Goal: Task Accomplishment & Management: Manage account settings

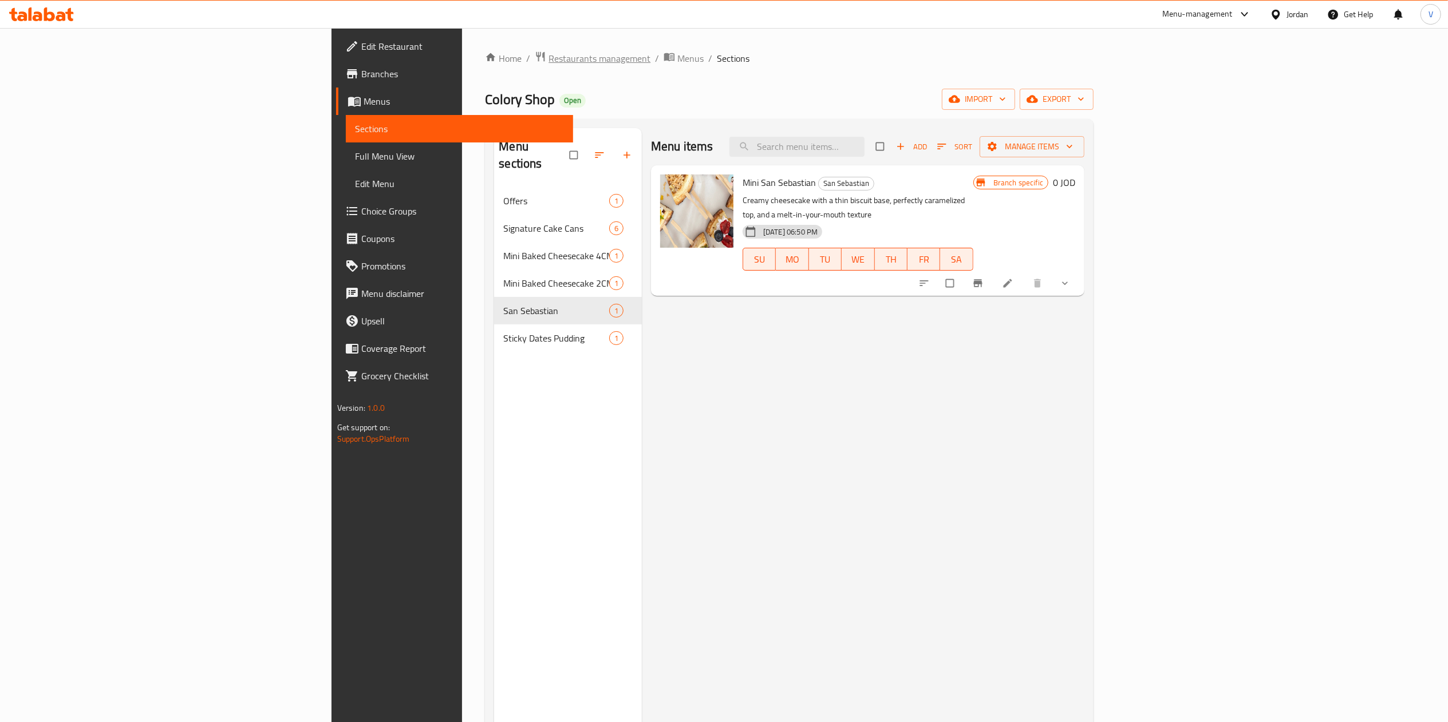
click at [535, 54] on span "breadcrumb" at bounding box center [542, 58] width 14 height 15
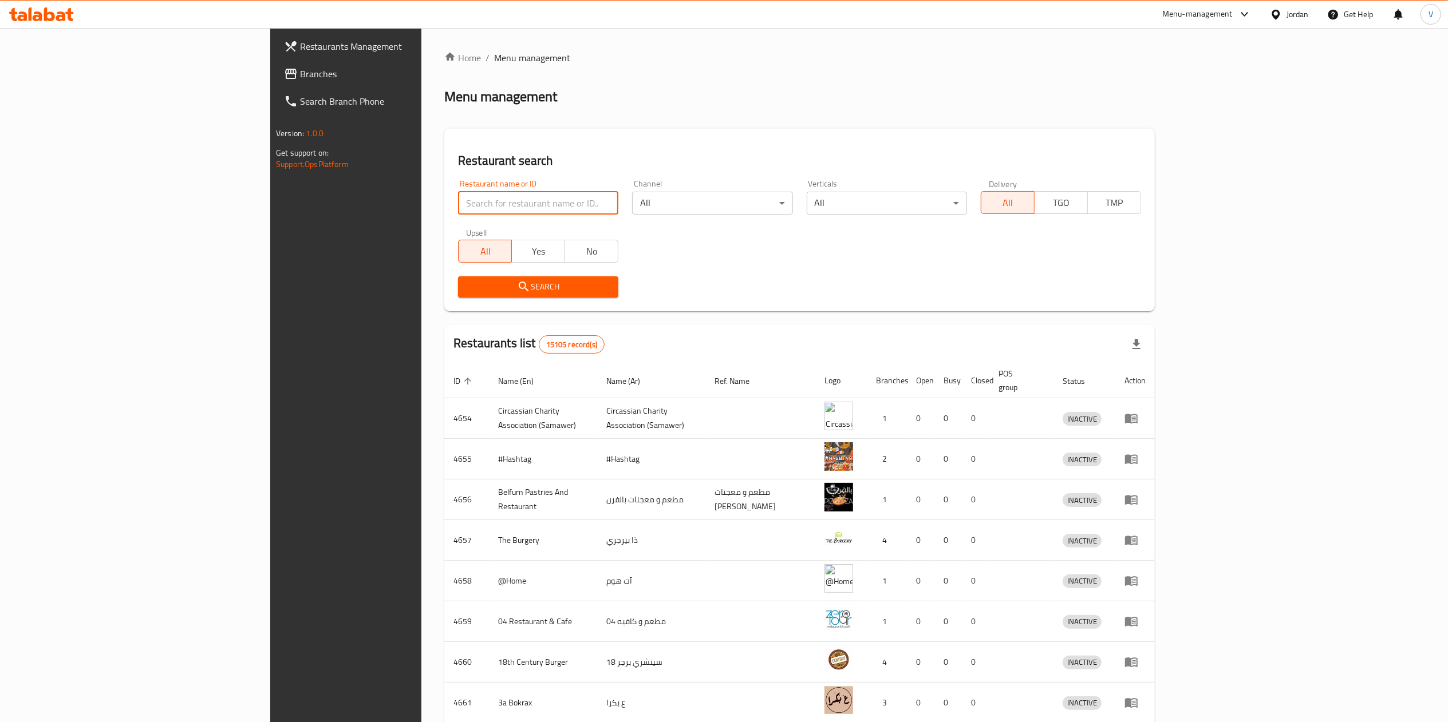
click at [458, 210] on input "search" at bounding box center [538, 203] width 160 height 23
paste input "Four Winters"
type input "Four Winters"
click button "Search" at bounding box center [538, 287] width 160 height 21
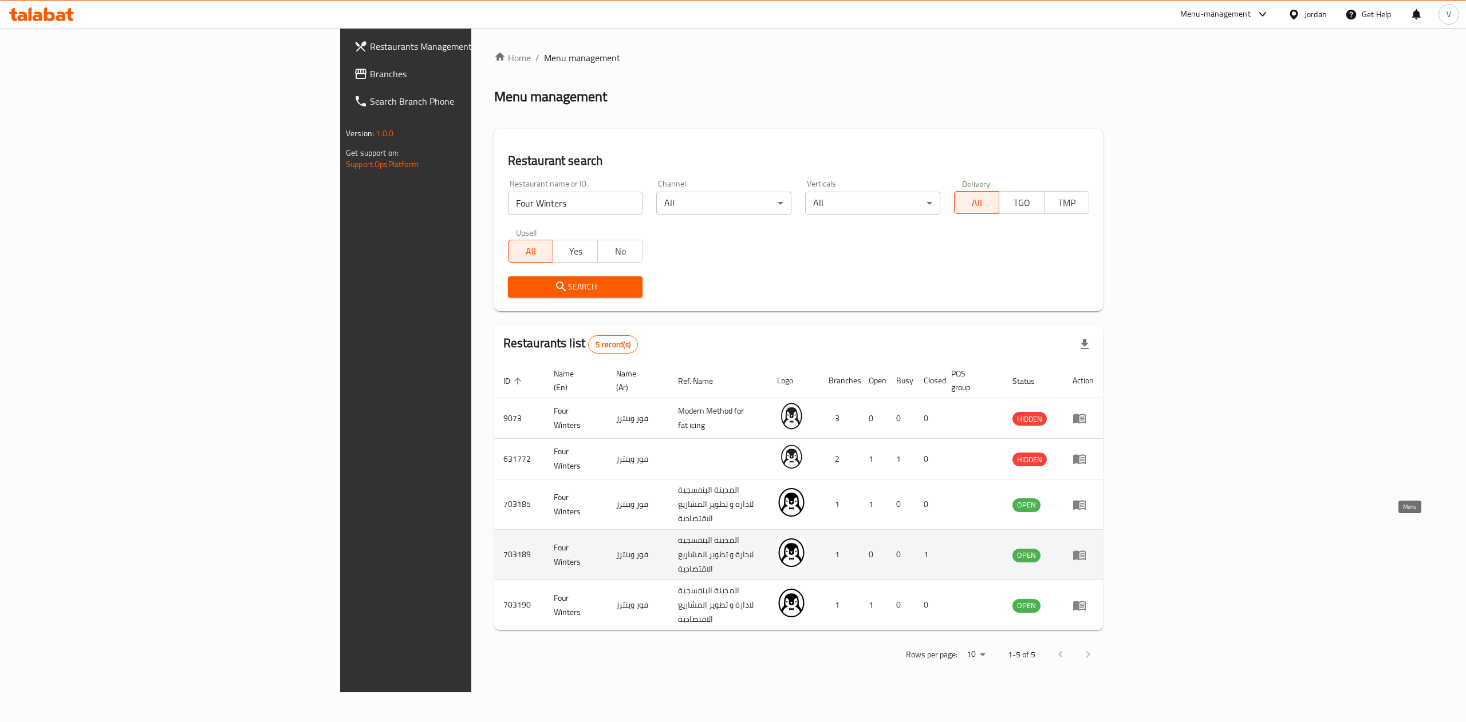
click at [1086, 548] on icon "enhanced table" at bounding box center [1079, 555] width 14 height 14
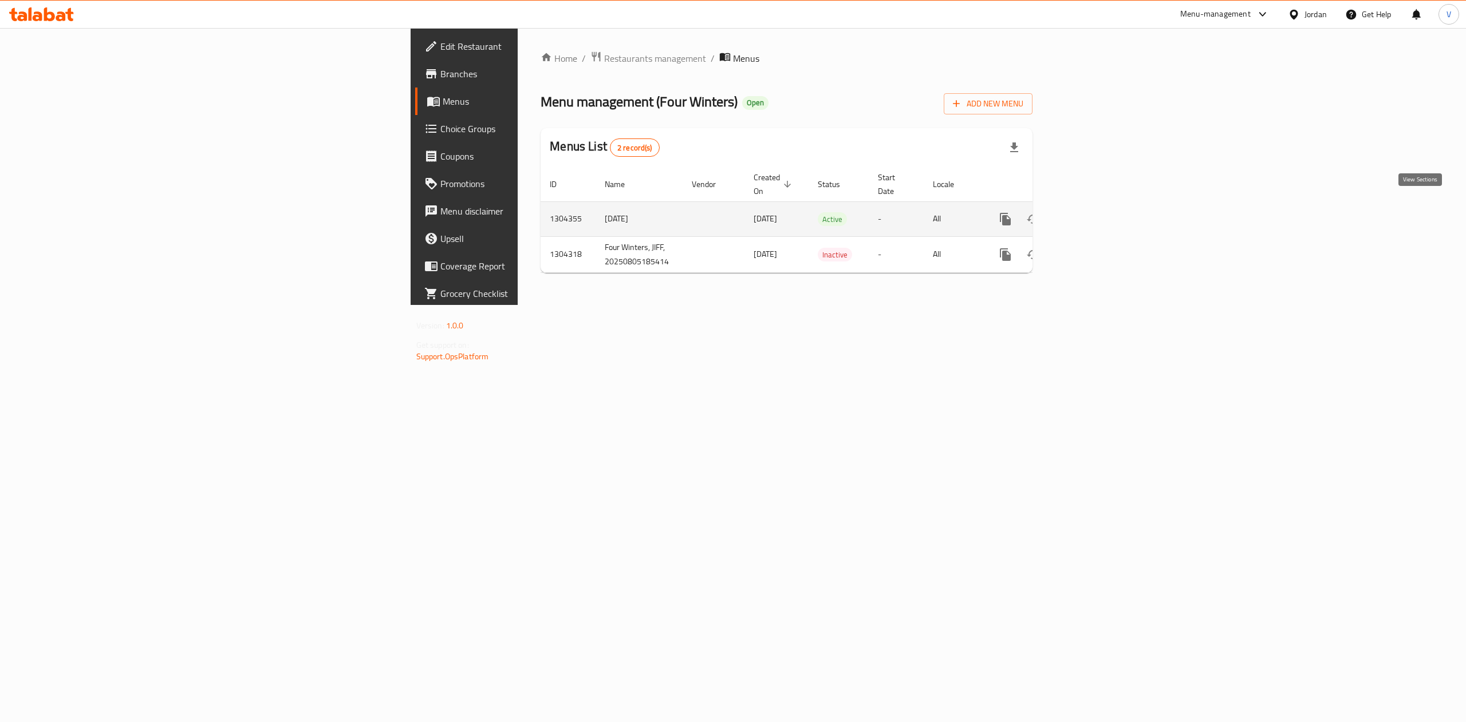
click at [1095, 212] on icon "enhanced table" at bounding box center [1088, 219] width 14 height 14
click at [1093, 213] on icon "enhanced table" at bounding box center [1088, 218] width 10 height 10
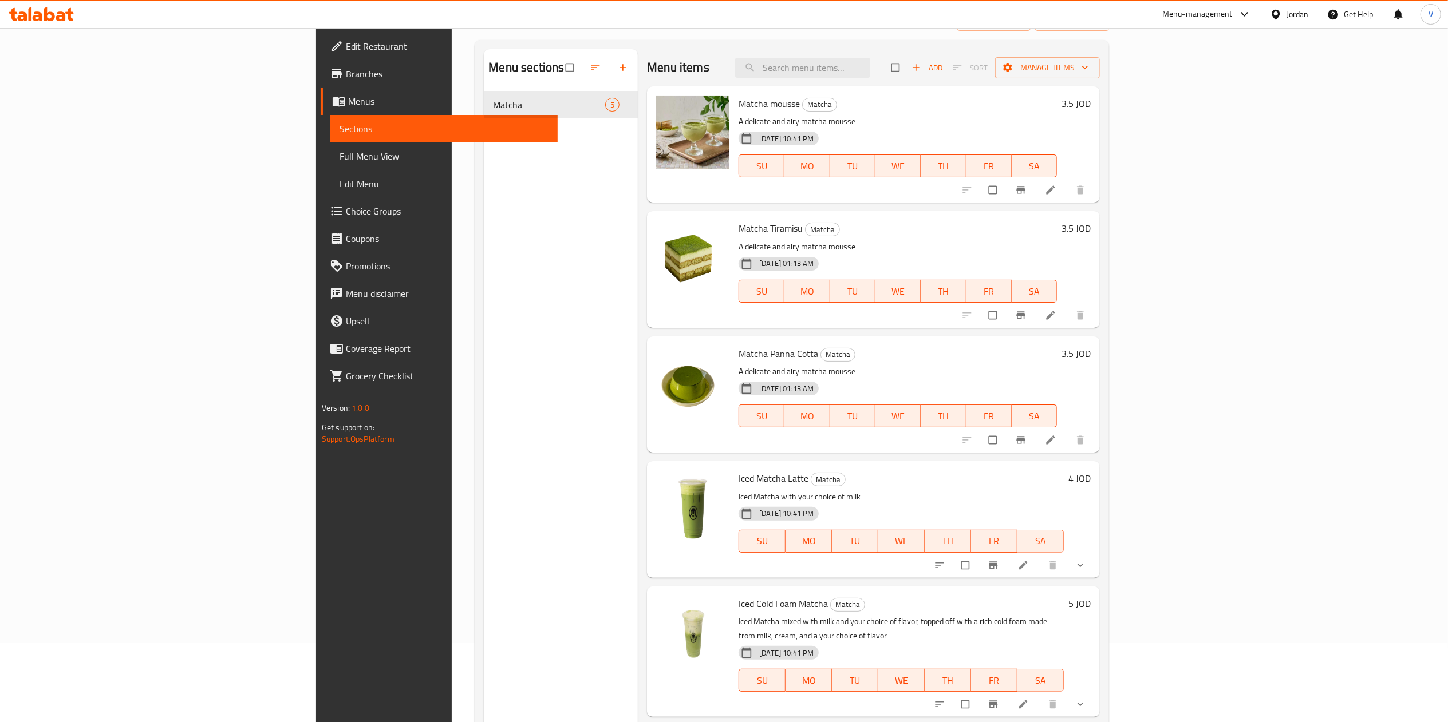
scroll to position [115, 0]
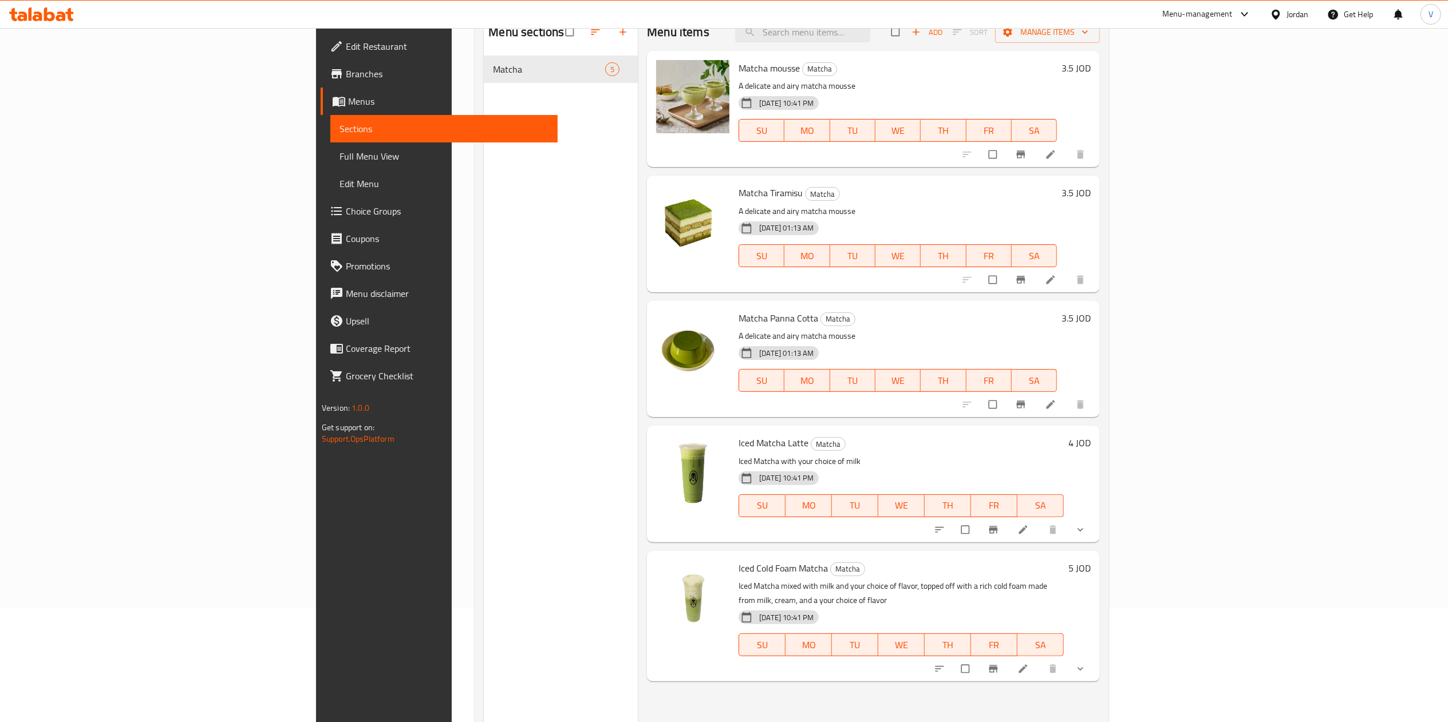
click at [1040, 524] on li at bounding box center [1024, 530] width 32 height 18
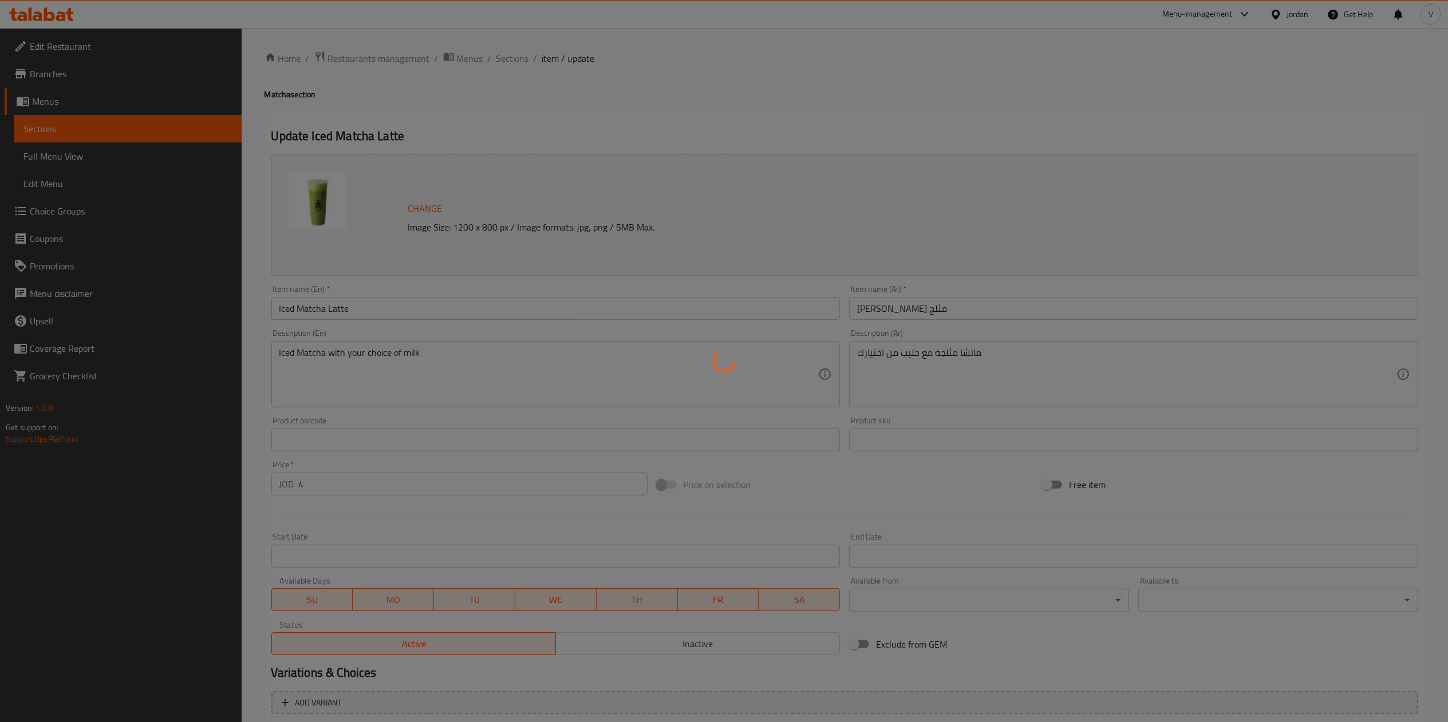
type input "اجعلها حلوة"
type input "0"
type input "1"
type input "اختيار الحليب"
type input "1"
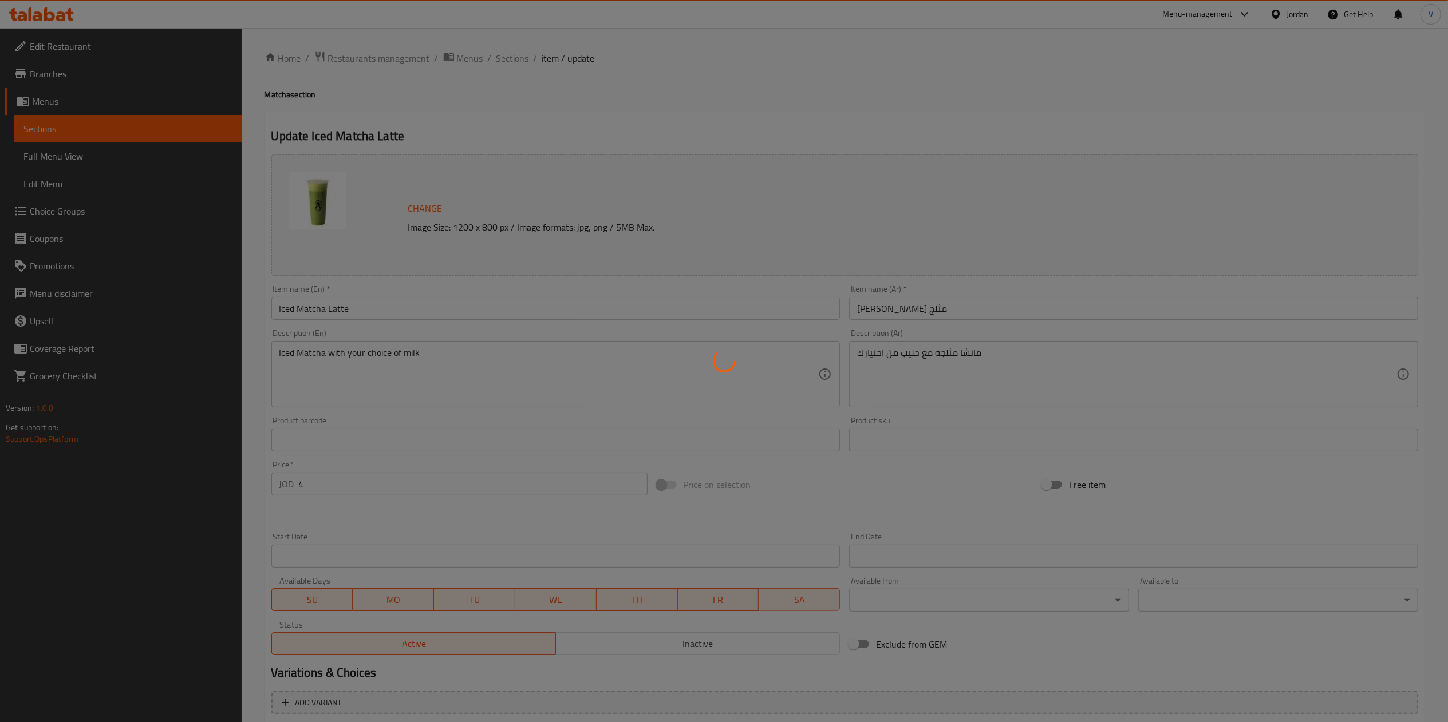
type input "1"
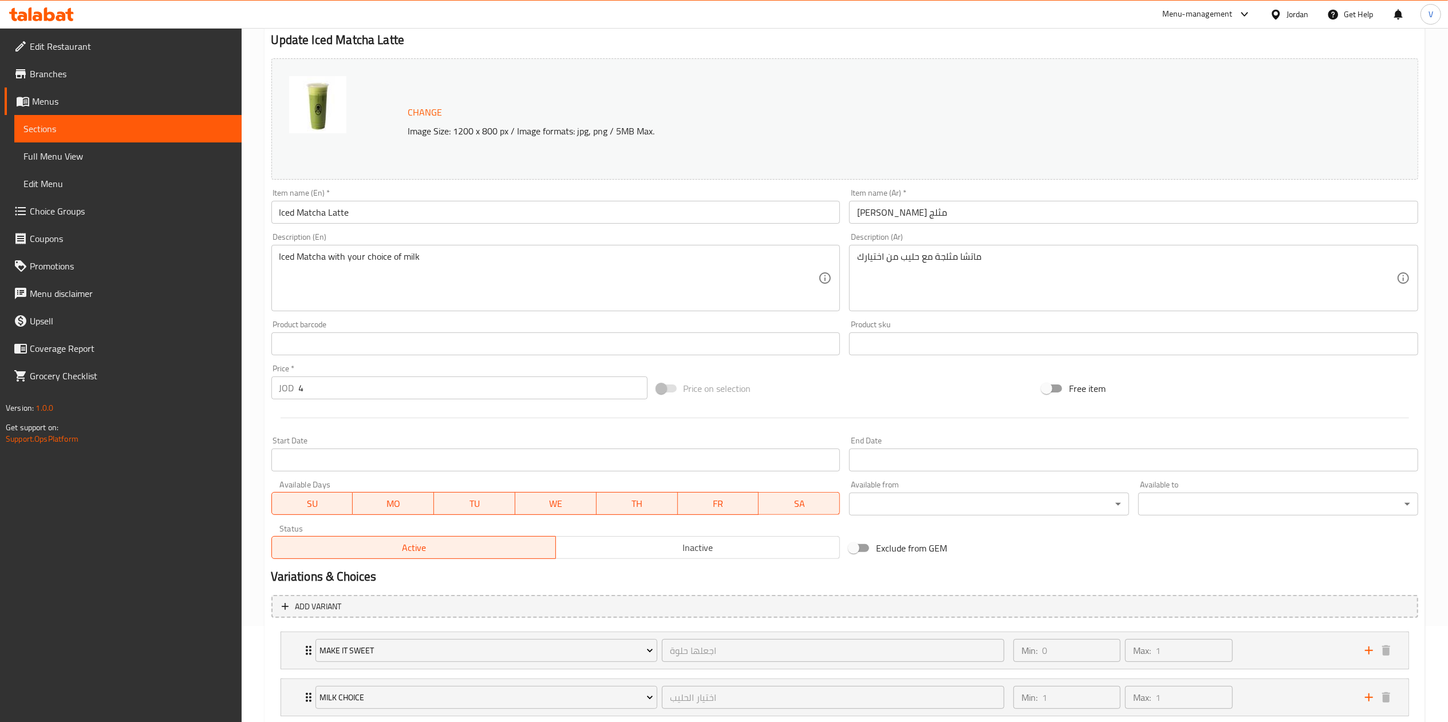
scroll to position [170, 0]
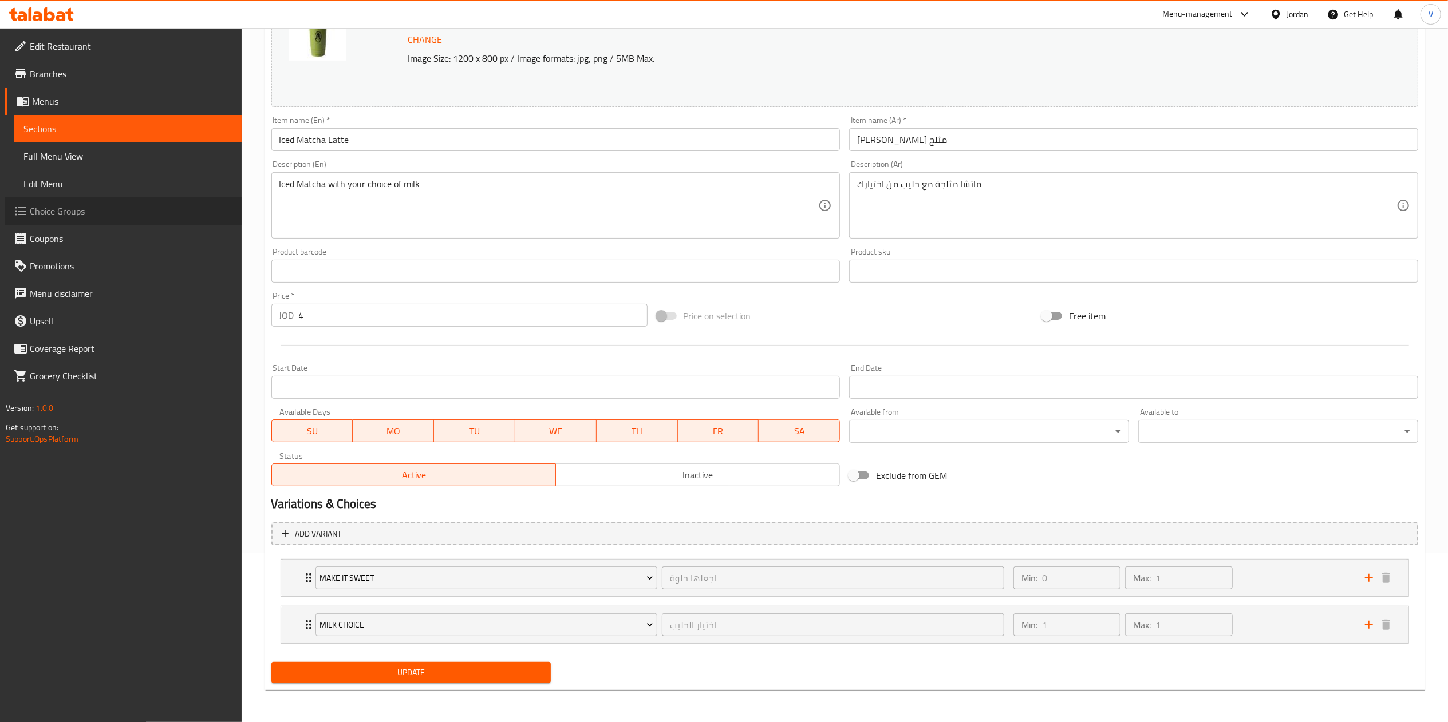
click at [181, 215] on span "Choice Groups" at bounding box center [131, 211] width 203 height 14
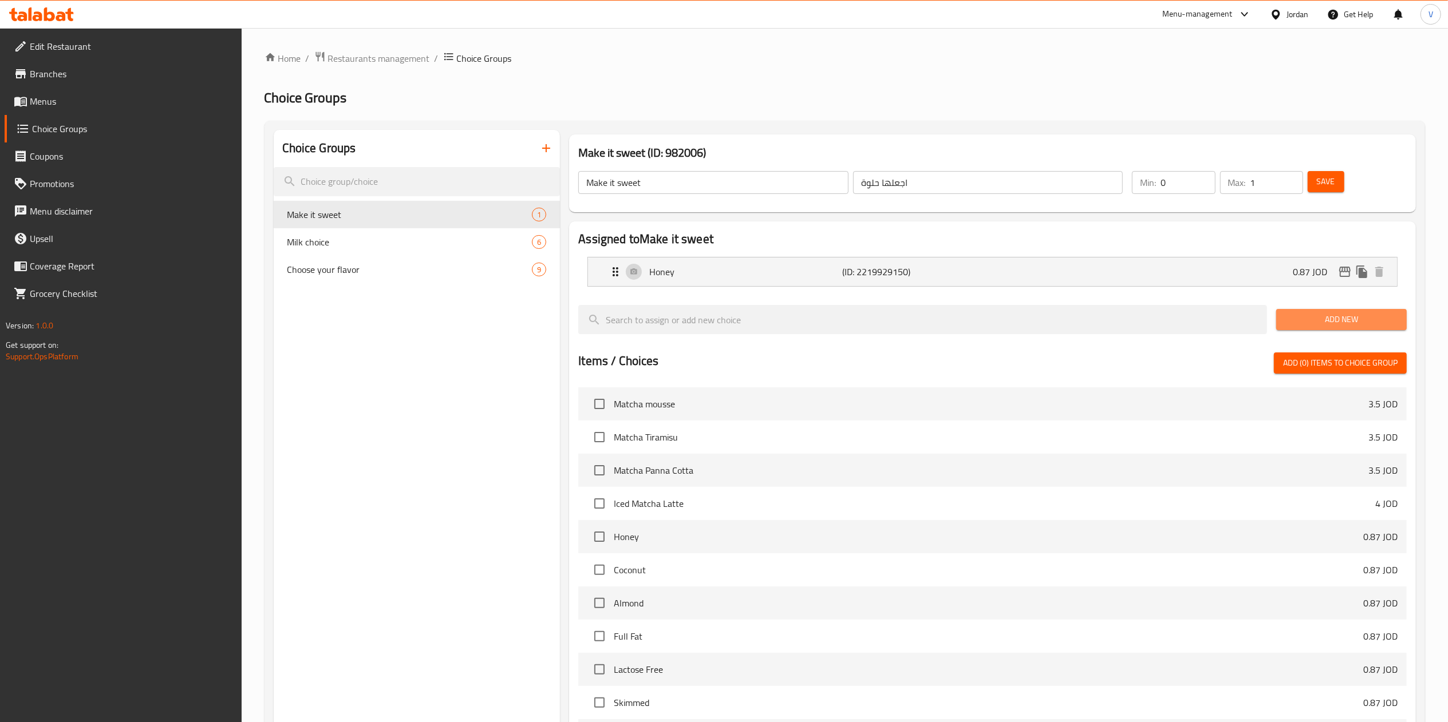
click at [1386, 323] on span "Add New" at bounding box center [1341, 320] width 112 height 14
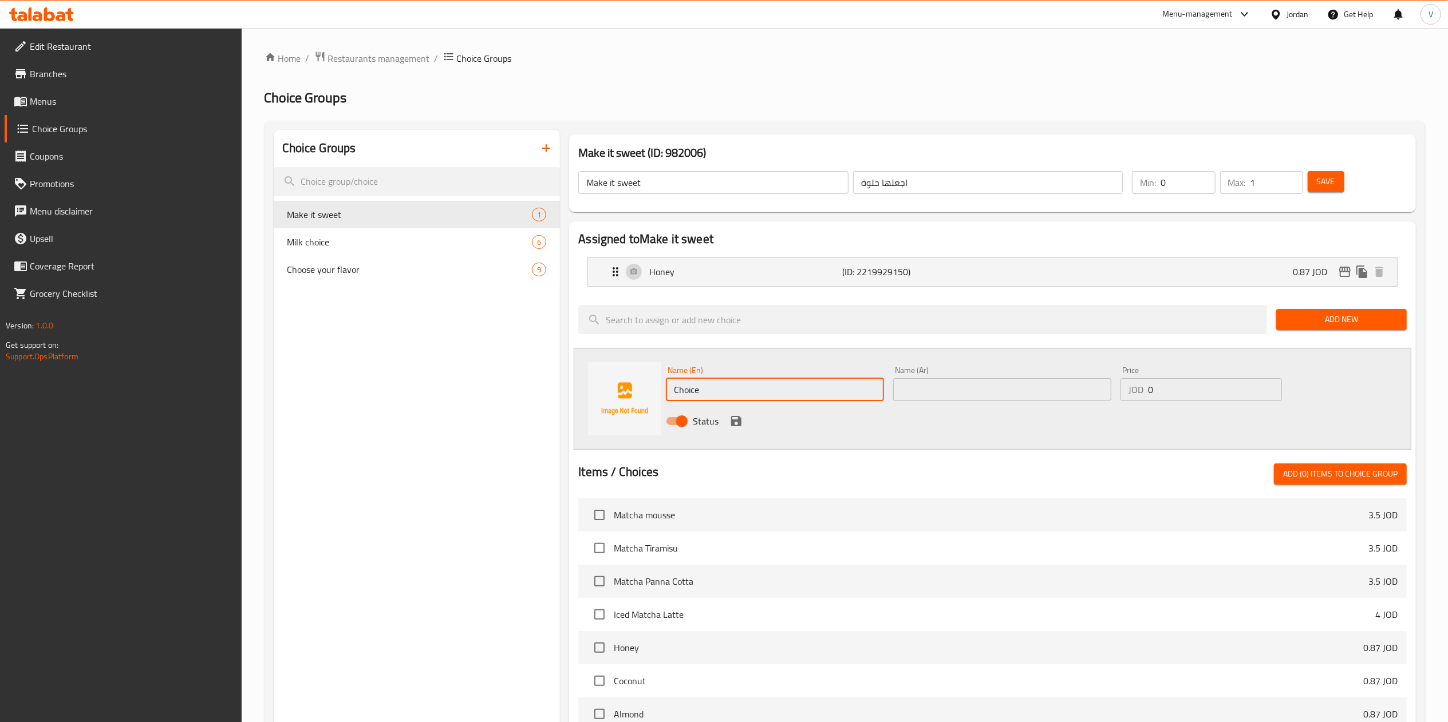
click at [775, 391] on input "Choice" at bounding box center [775, 389] width 218 height 23
click at [775, 390] on input "Choice" at bounding box center [775, 389] width 218 height 23
type input "Caramel Date Tahini"
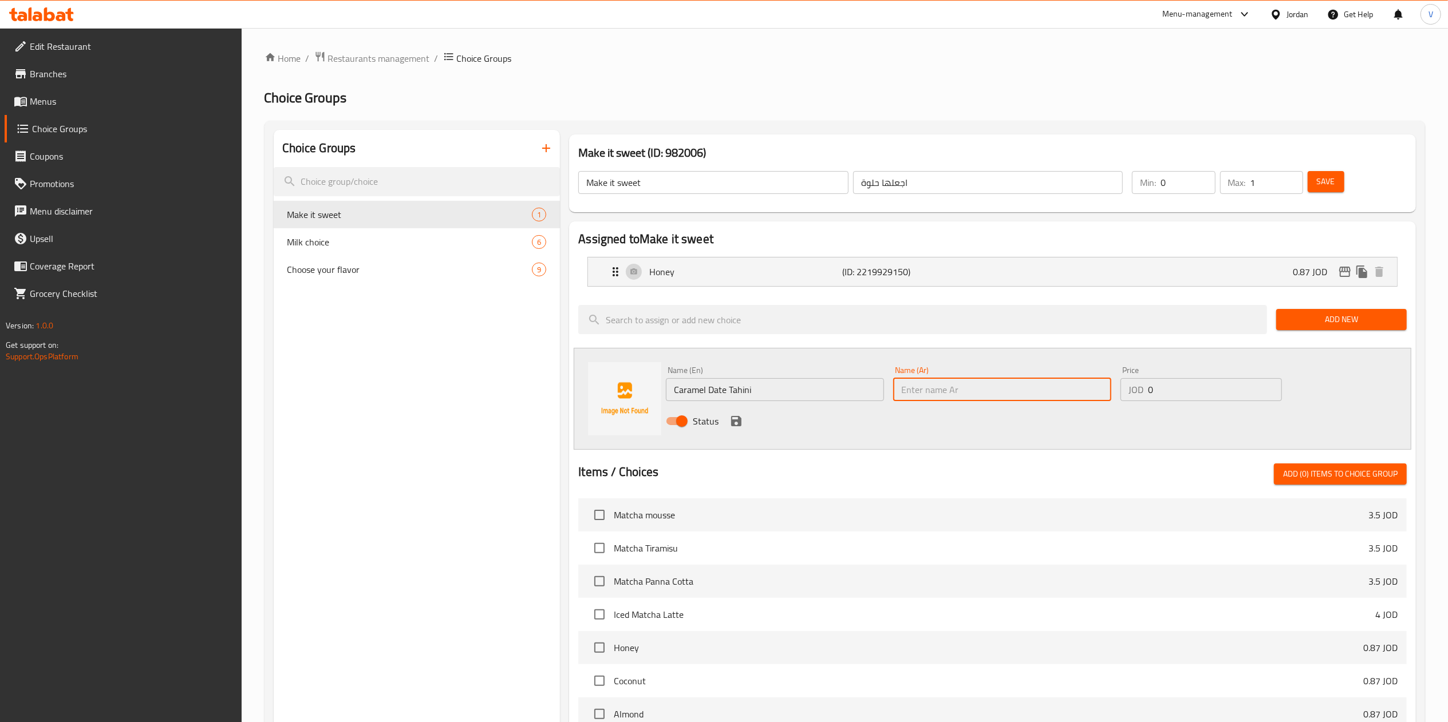
click at [941, 390] on input "text" at bounding box center [1002, 389] width 218 height 23
click at [785, 391] on input "Caramel Date Tahini" at bounding box center [775, 389] width 218 height 23
click at [943, 380] on input "text" at bounding box center [1002, 389] width 218 height 23
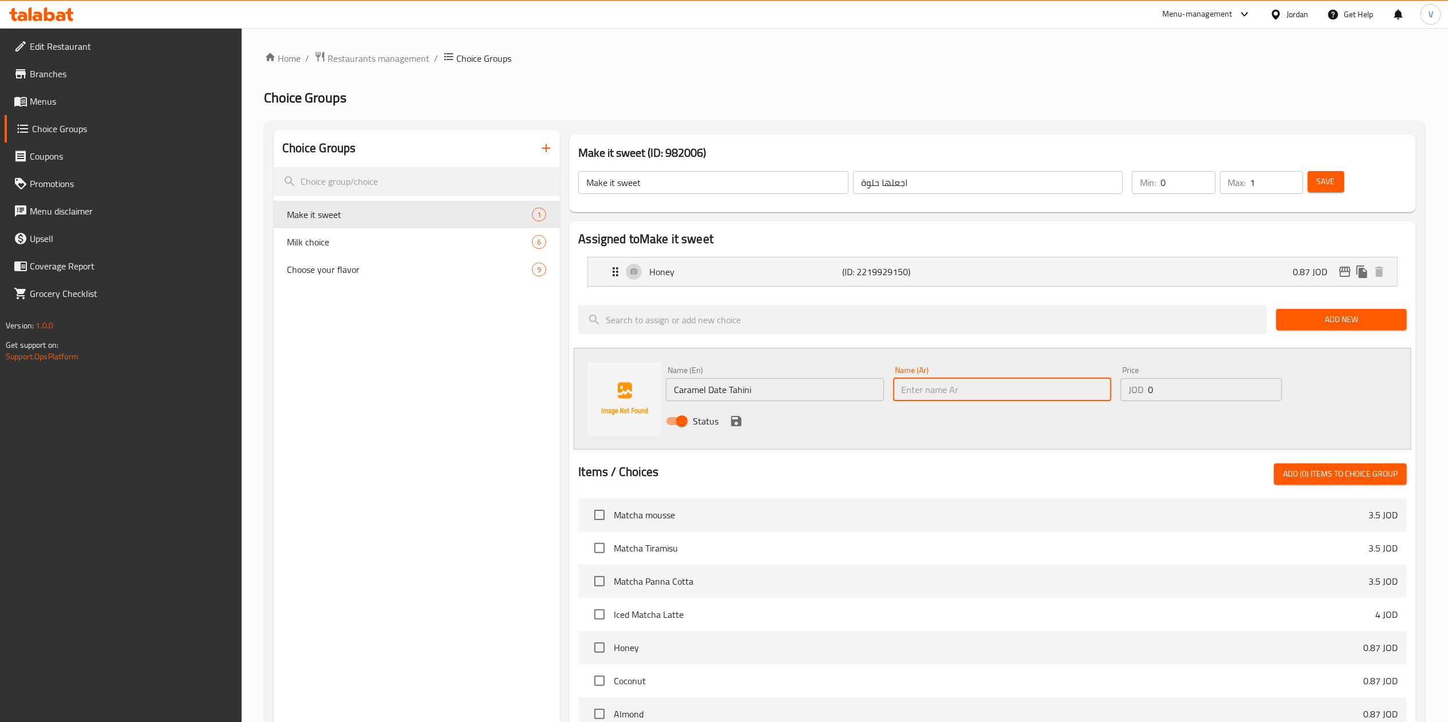
paste input "طحينة التمر بالكراميل"
type input "طحينة التمر بالكراميل"
drag, startPoint x: 776, startPoint y: 394, endPoint x: 708, endPoint y: 389, distance: 68.3
click at [708, 389] on input "Caramel Date Tahini" at bounding box center [775, 389] width 218 height 23
type input "Caramel"
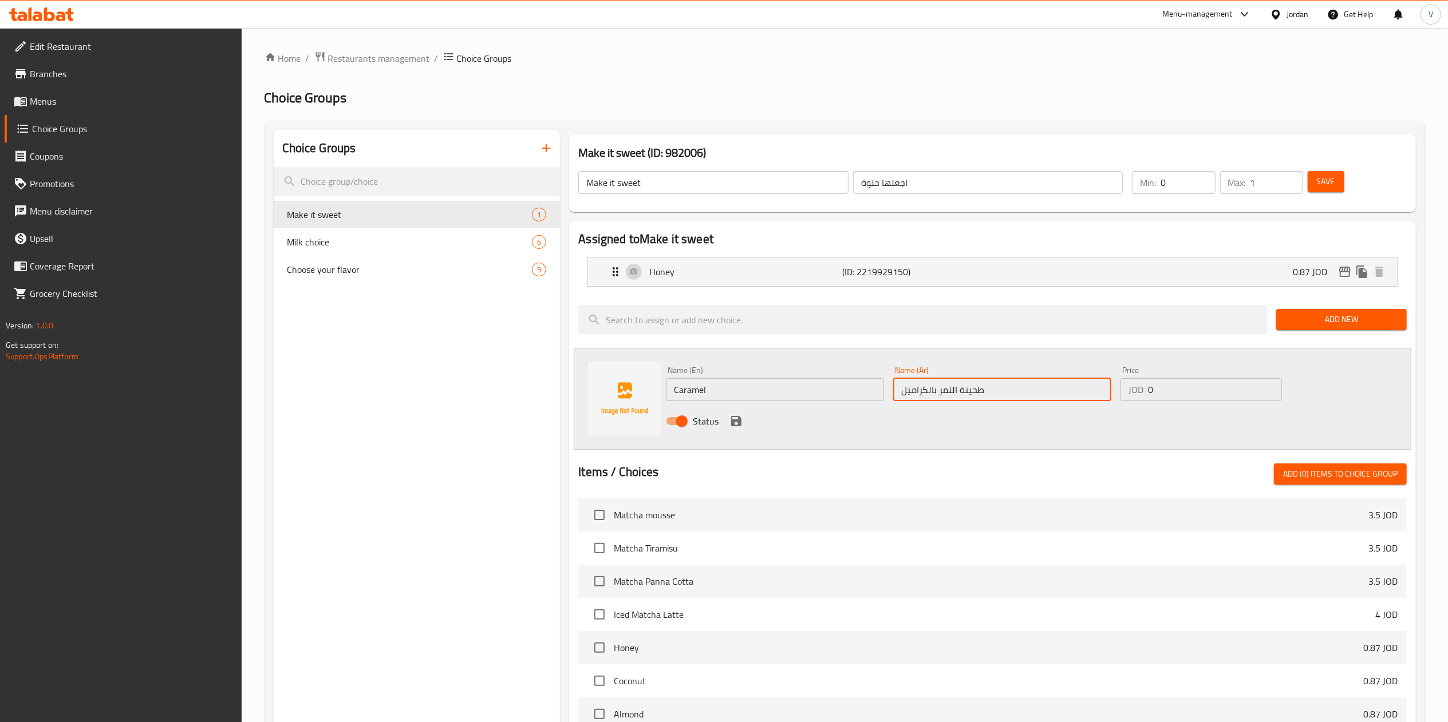
drag, startPoint x: 1004, startPoint y: 379, endPoint x: 939, endPoint y: 382, distance: 64.8
click at [939, 382] on input "طحينة التمر بالكراميل" at bounding box center [1002, 389] width 218 height 23
type input "بالكراميل"
drag, startPoint x: 1232, startPoint y: 407, endPoint x: 1228, endPoint y: 396, distance: 12.1
click at [1230, 402] on div "Name (En) Caramel Name (En) Name (Ar) بالكراميل Name (Ar) Price JOD 0 Price Sta…" at bounding box center [1002, 399] width 682 height 75
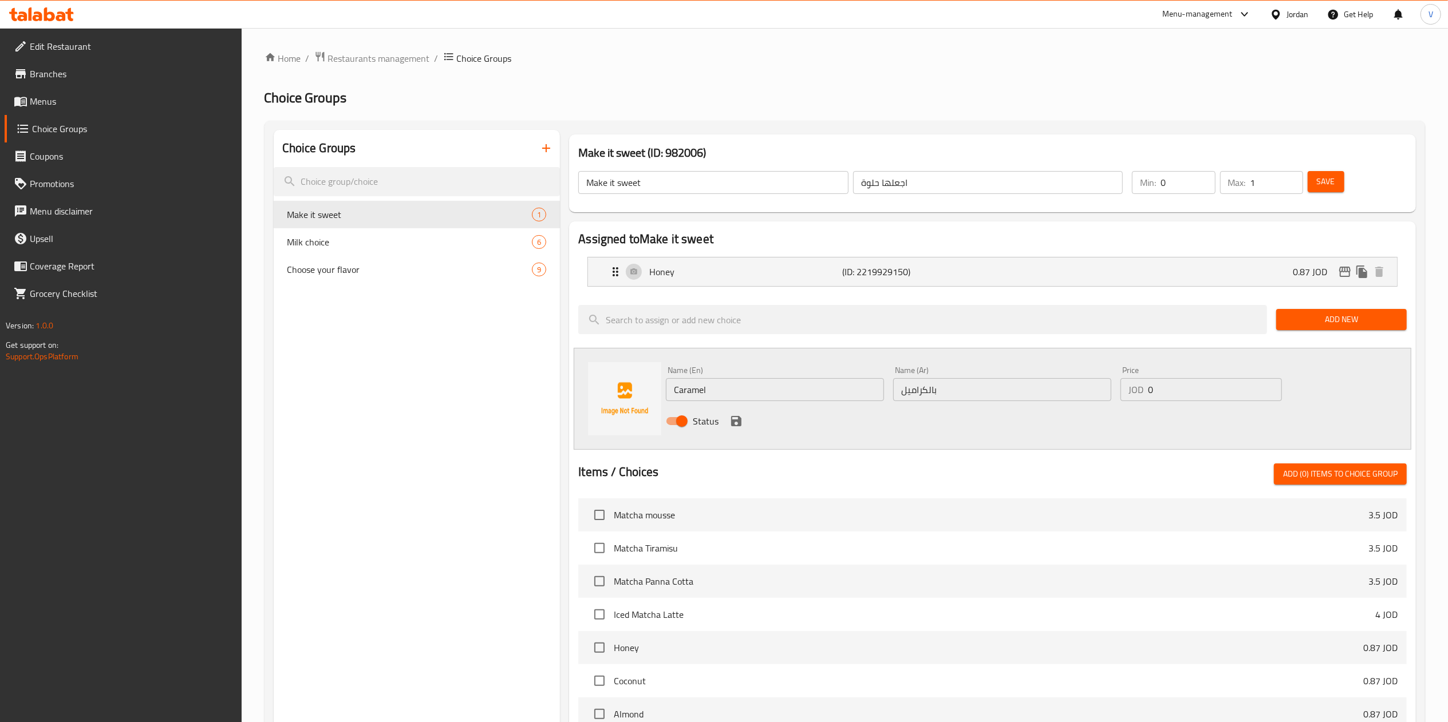
click at [1228, 395] on input "0" at bounding box center [1215, 389] width 134 height 23
type input "0.87"
click at [737, 423] on icon "save" at bounding box center [736, 421] width 10 height 10
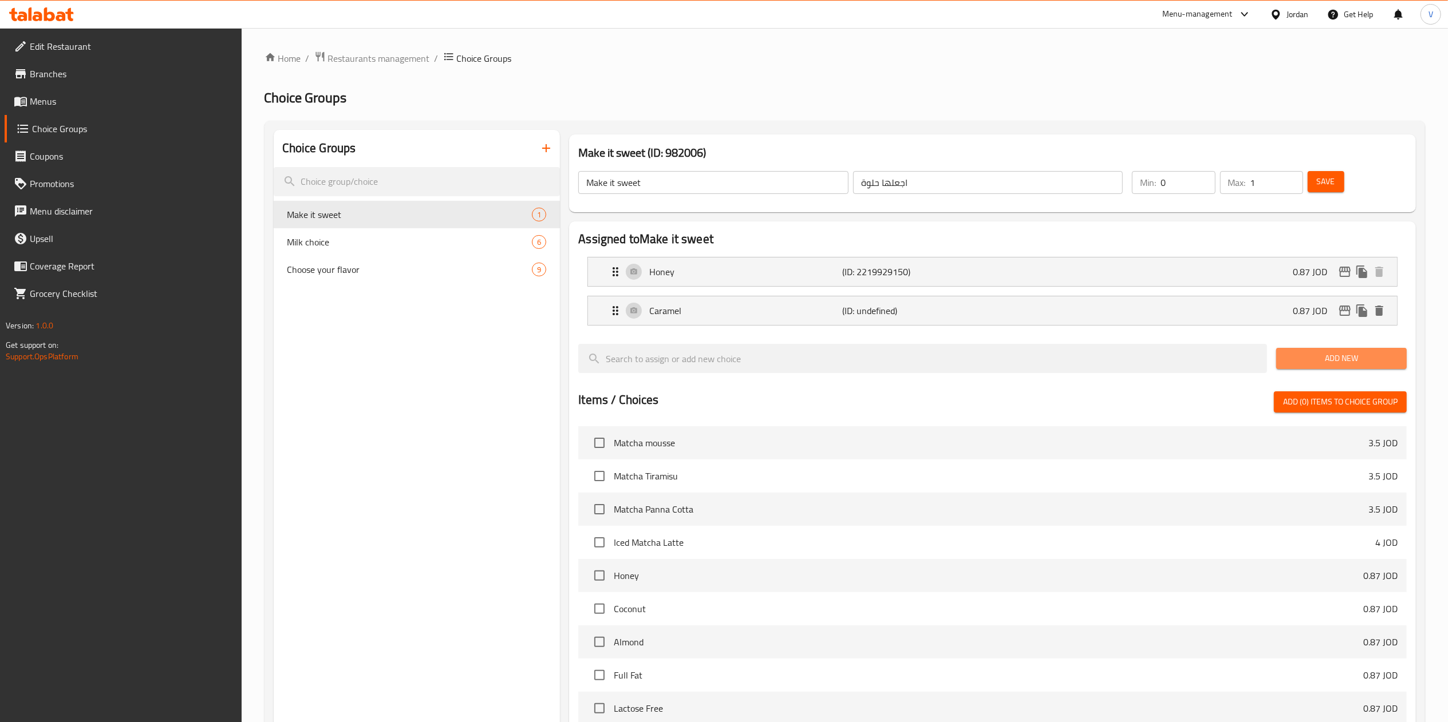
click at [1353, 366] on span "Add New" at bounding box center [1341, 359] width 112 height 14
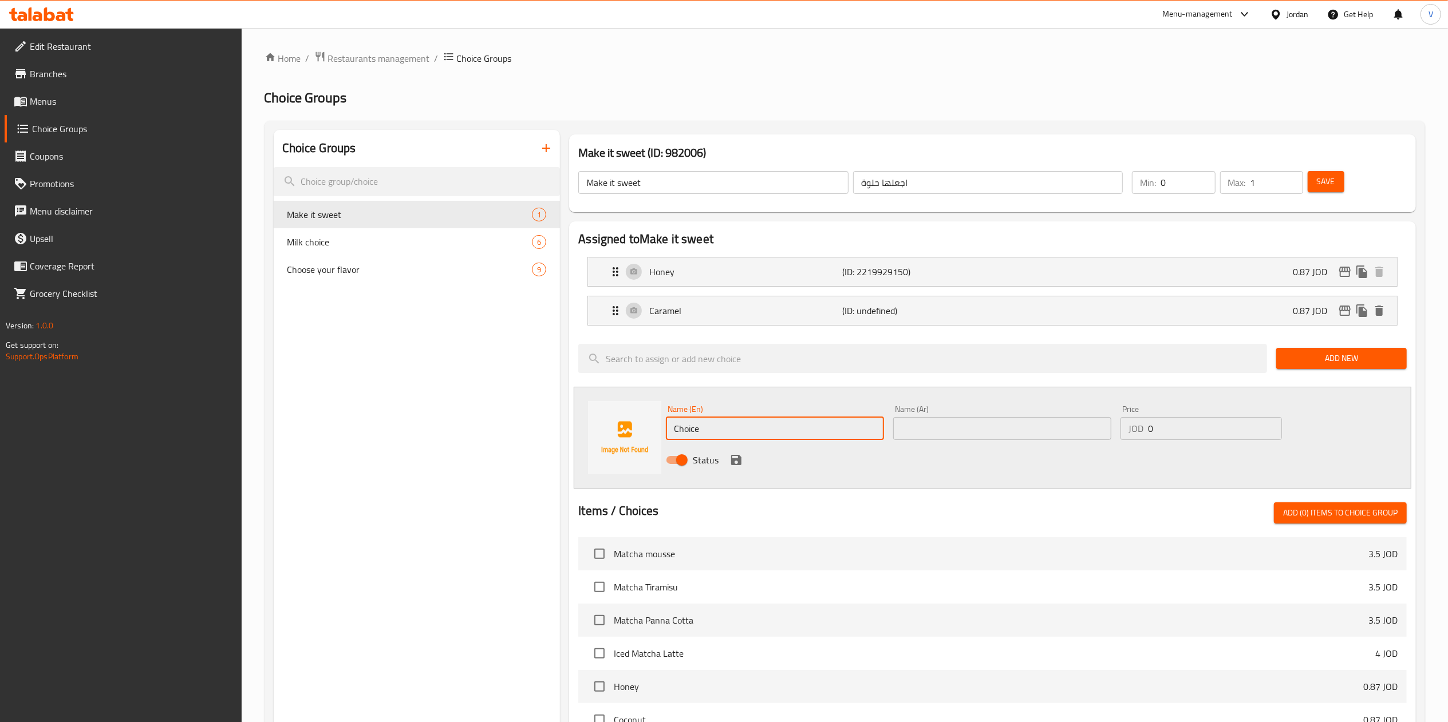
drag, startPoint x: 788, startPoint y: 427, endPoint x: 601, endPoint y: 424, distance: 186.7
click at [595, 424] on div "Name (En) Choice Name (En) Name (Ar) Name (Ar) Price JOD 0 Price Status" at bounding box center [993, 438] width 838 height 102
paste input "Date Tahini"
type input "Date Tahini"
click at [1012, 424] on input "text" at bounding box center [1002, 428] width 218 height 23
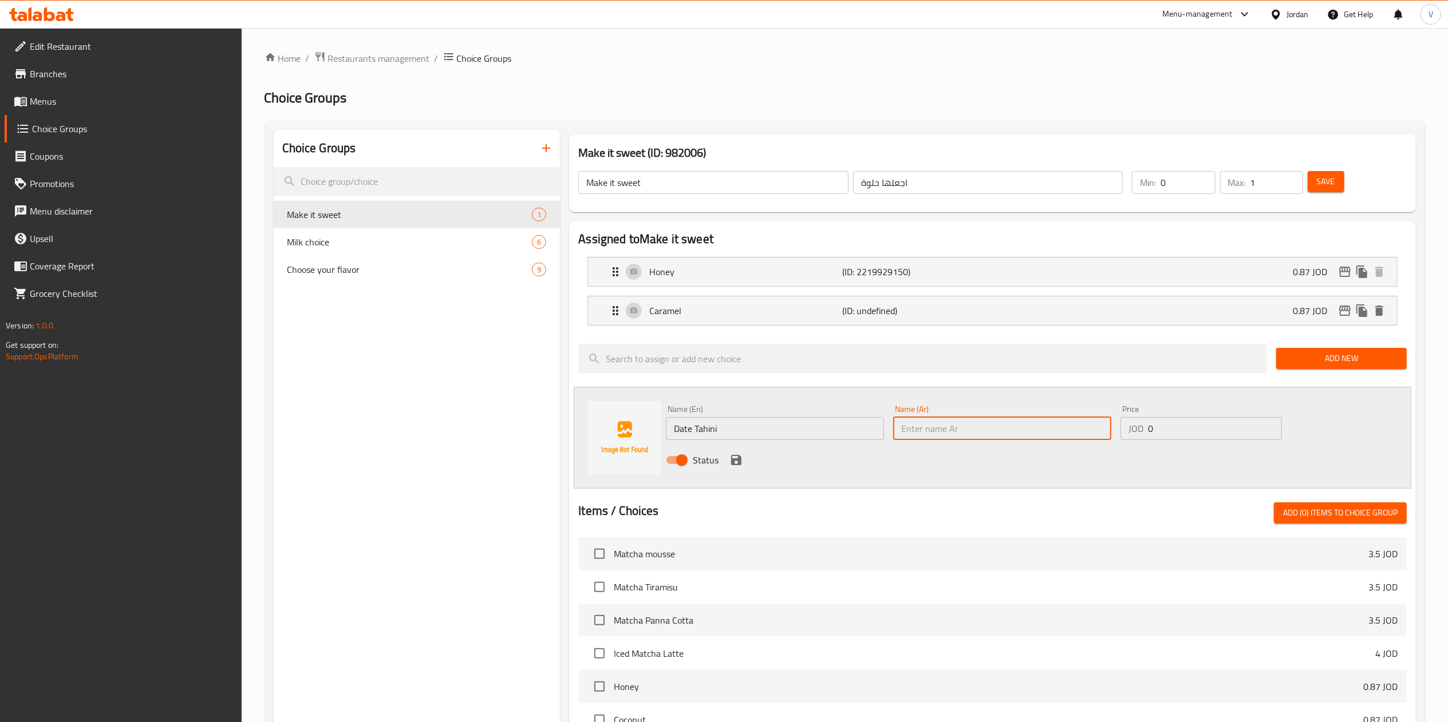
paste input "تمر بالطحينة"
type input "تمر بالطحينة"
click at [1166, 433] on input "0" at bounding box center [1215, 428] width 134 height 23
type input "0.87"
click at [733, 467] on icon "save" at bounding box center [736, 460] width 14 height 14
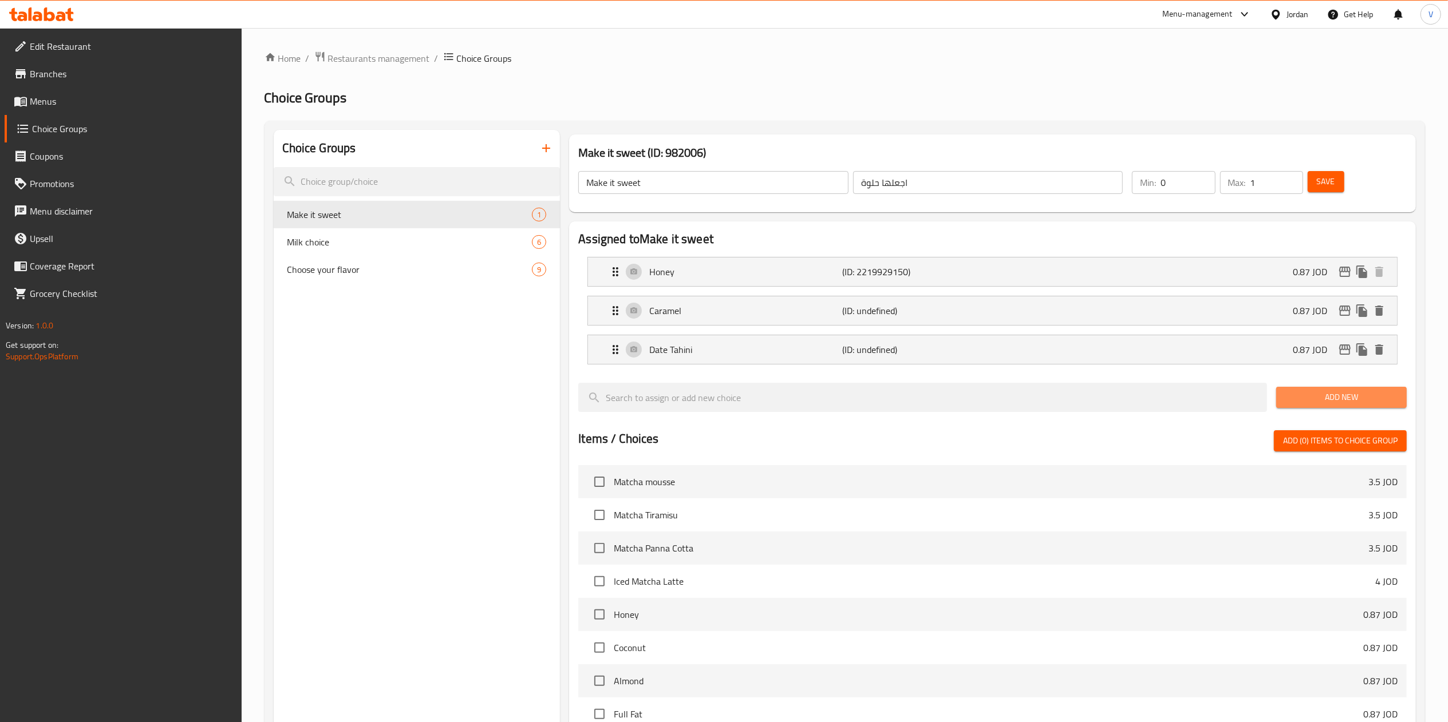
click at [1327, 395] on span "Add New" at bounding box center [1341, 397] width 112 height 14
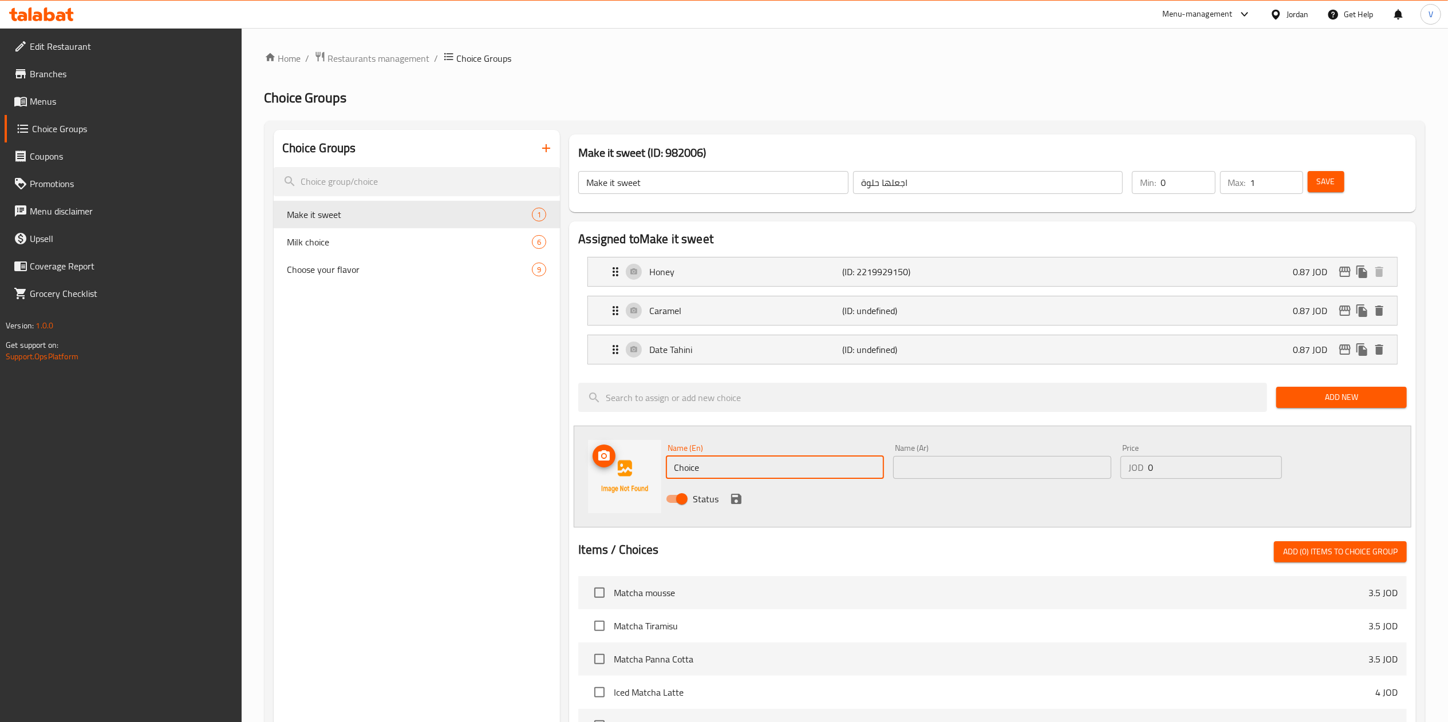
drag, startPoint x: 735, startPoint y: 476, endPoint x: 593, endPoint y: 474, distance: 142.0
click at [591, 474] on div "Name (En) Choice Name (En) Name (Ar) Name (Ar) Price JOD 0 Price Status" at bounding box center [993, 477] width 838 height 102
paste input "Salted Vanilla"
type input "Salted Vanilla"
click at [977, 463] on input "text" at bounding box center [1002, 467] width 218 height 23
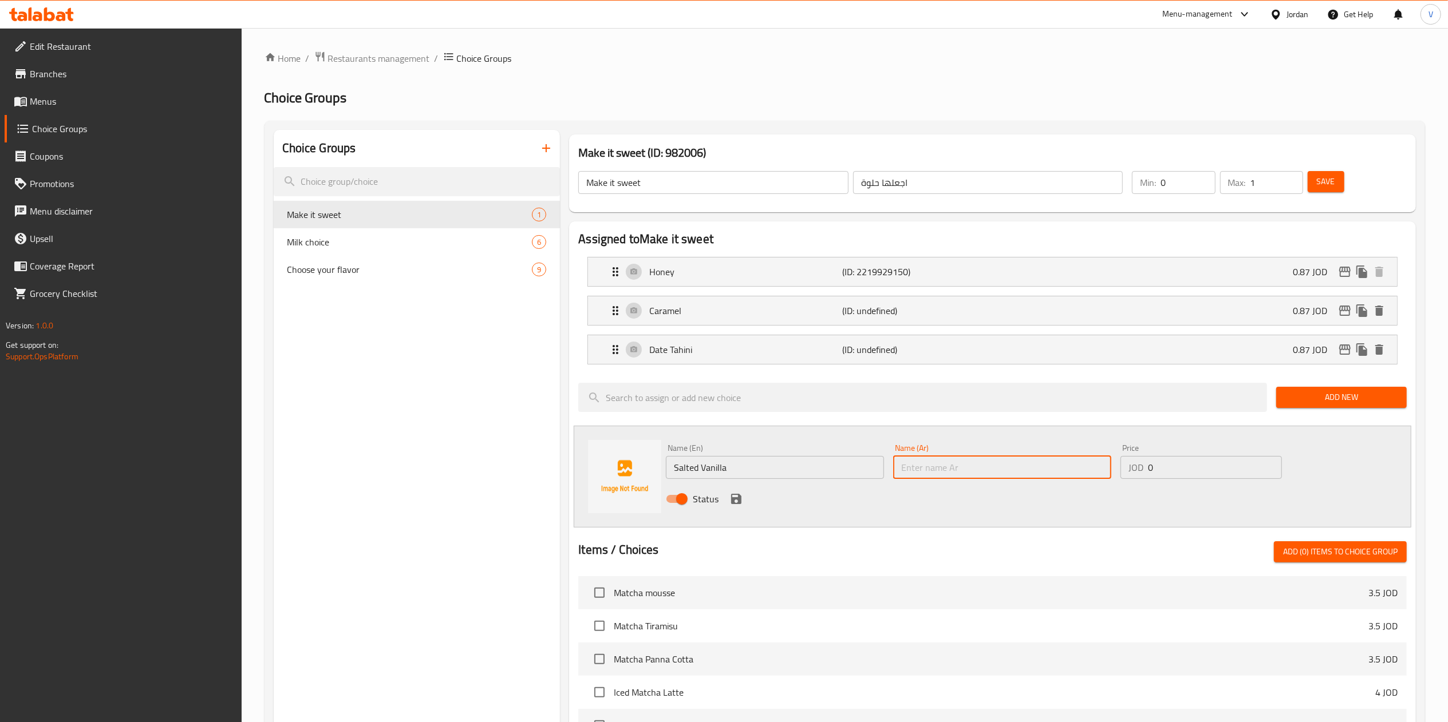
paste input "الفانيليا المملحة"
type input "الفانيليا المملحة"
click at [1246, 472] on input "0" at bounding box center [1215, 467] width 134 height 23
type input "0.87"
click at [734, 498] on icon "save" at bounding box center [736, 499] width 14 height 14
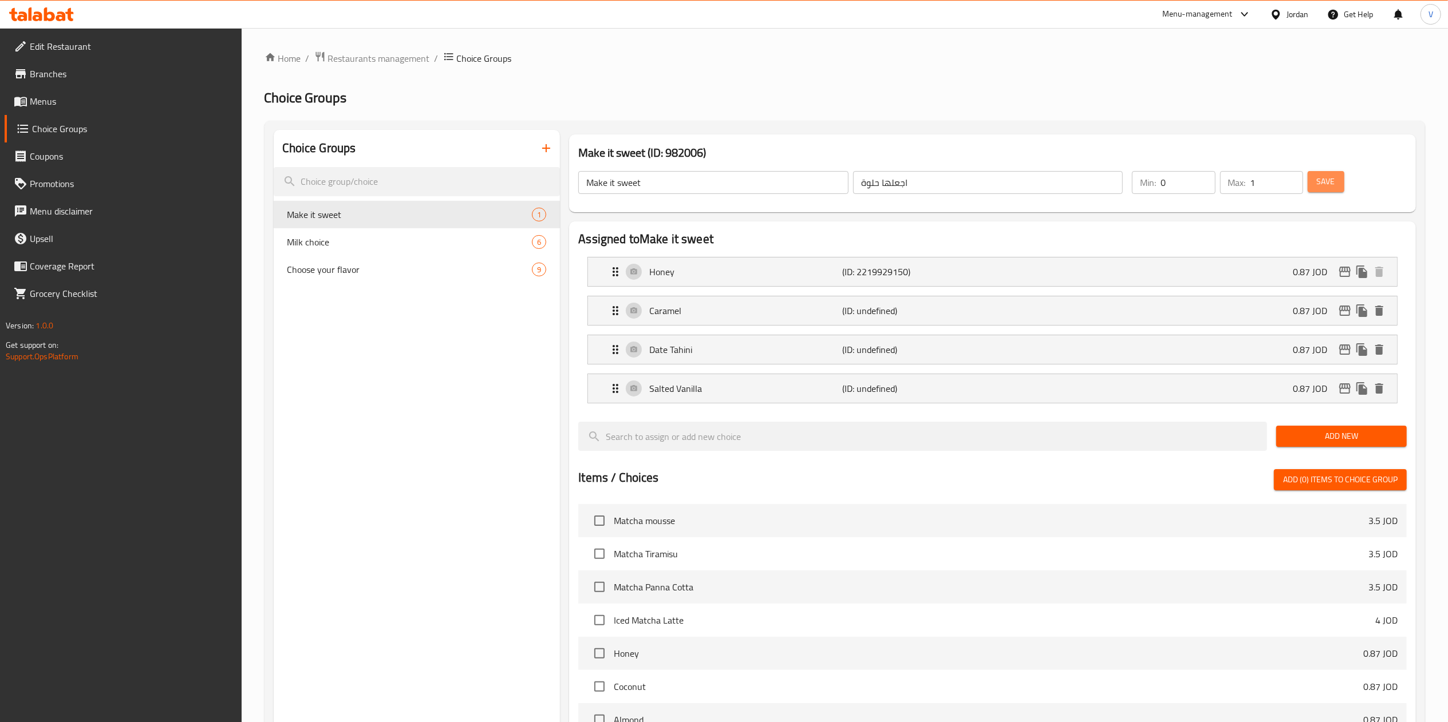
click at [1320, 182] on span "Save" at bounding box center [1326, 182] width 18 height 14
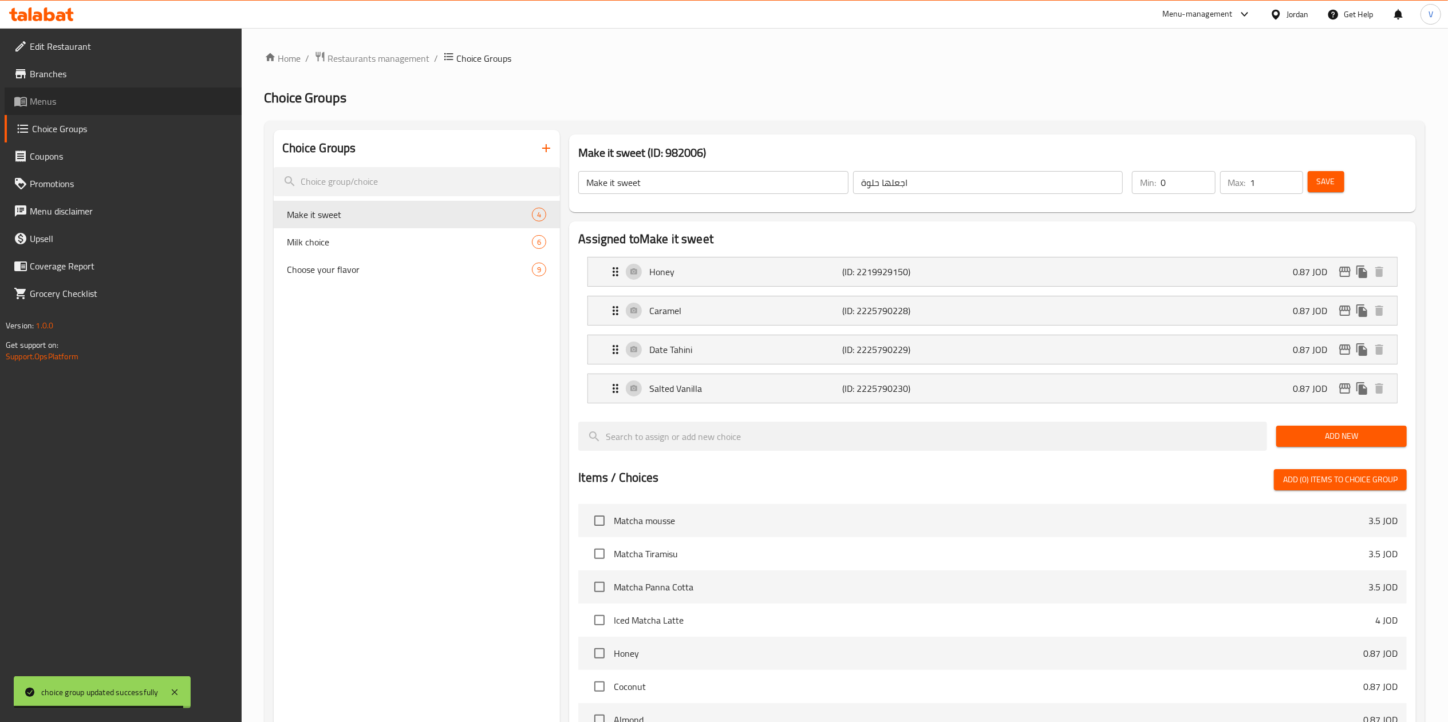
click at [94, 102] on span "Menus" at bounding box center [131, 101] width 203 height 14
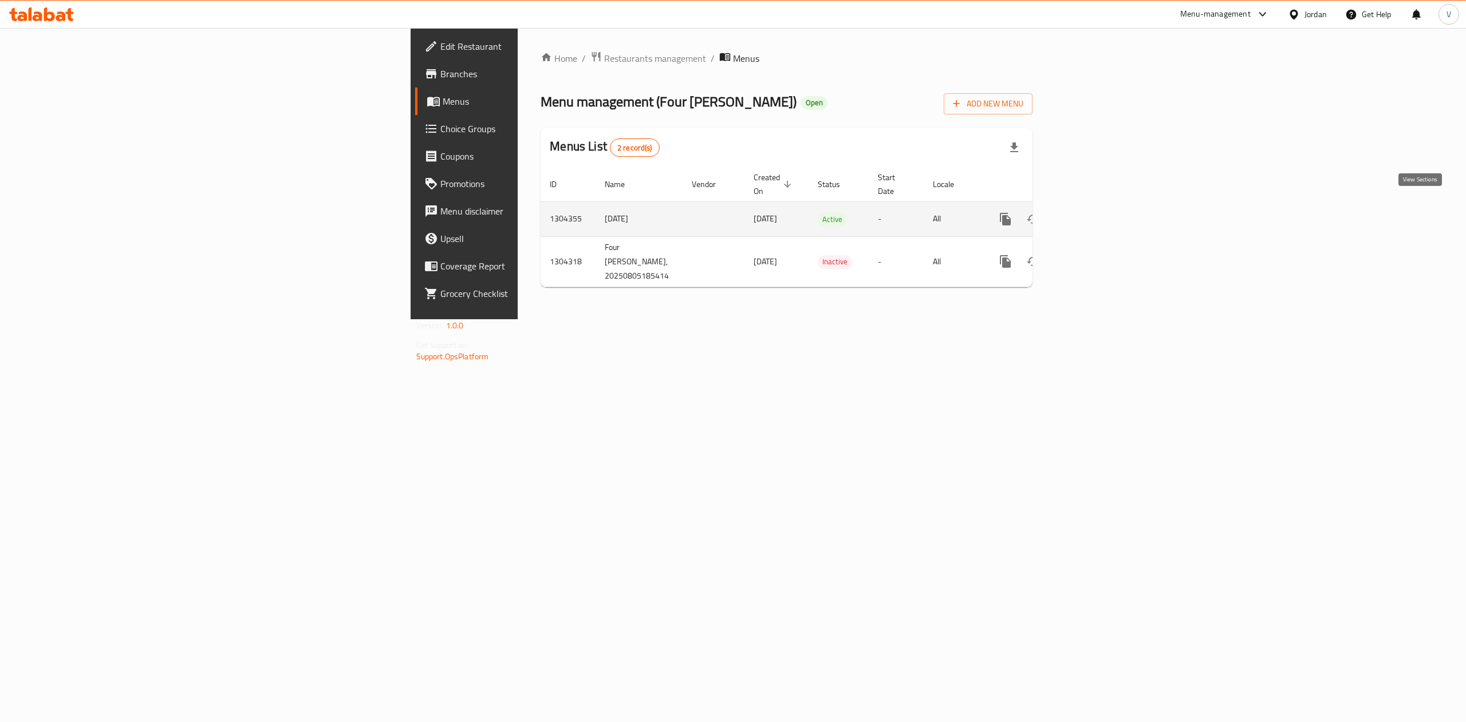
click at [1095, 212] on icon "enhanced table" at bounding box center [1088, 219] width 14 height 14
